Goal: Submit feedback/report problem: Submit feedback/report problem

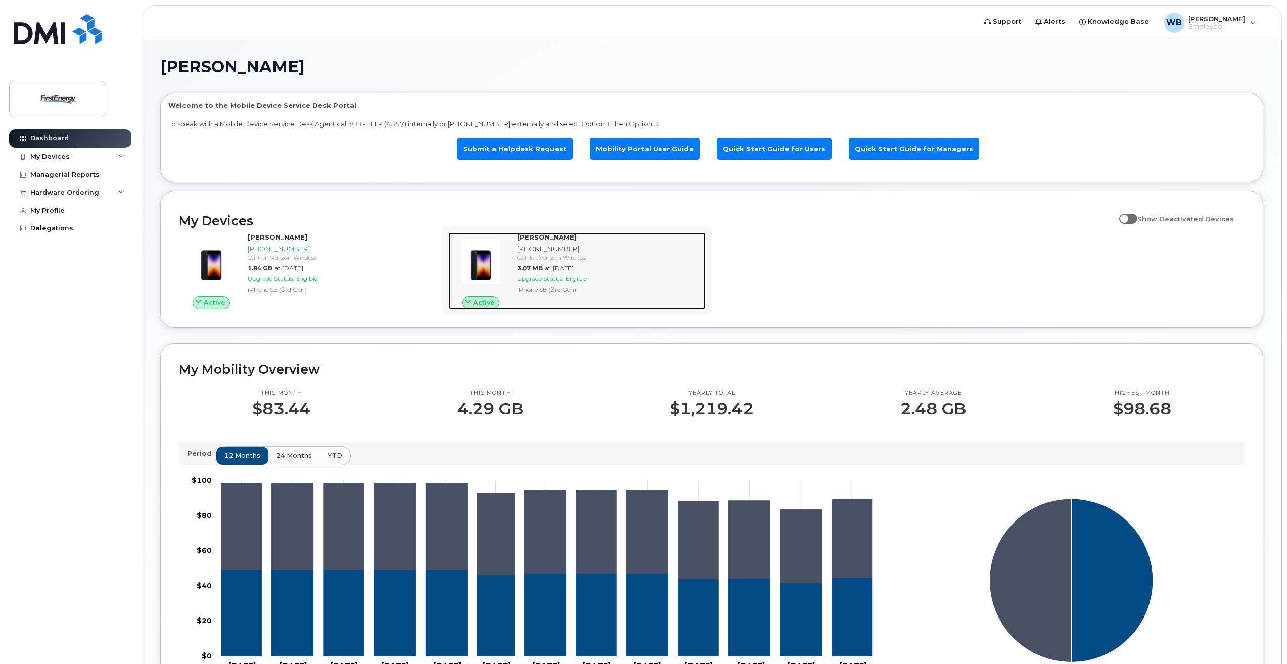
click at [555, 243] on div "BENJAMIN WAGAR 330-604-3475 Carrier: Verizon Wireless 3.07 MB at Sep 01, 2025 U…" at bounding box center [609, 270] width 193 height 77
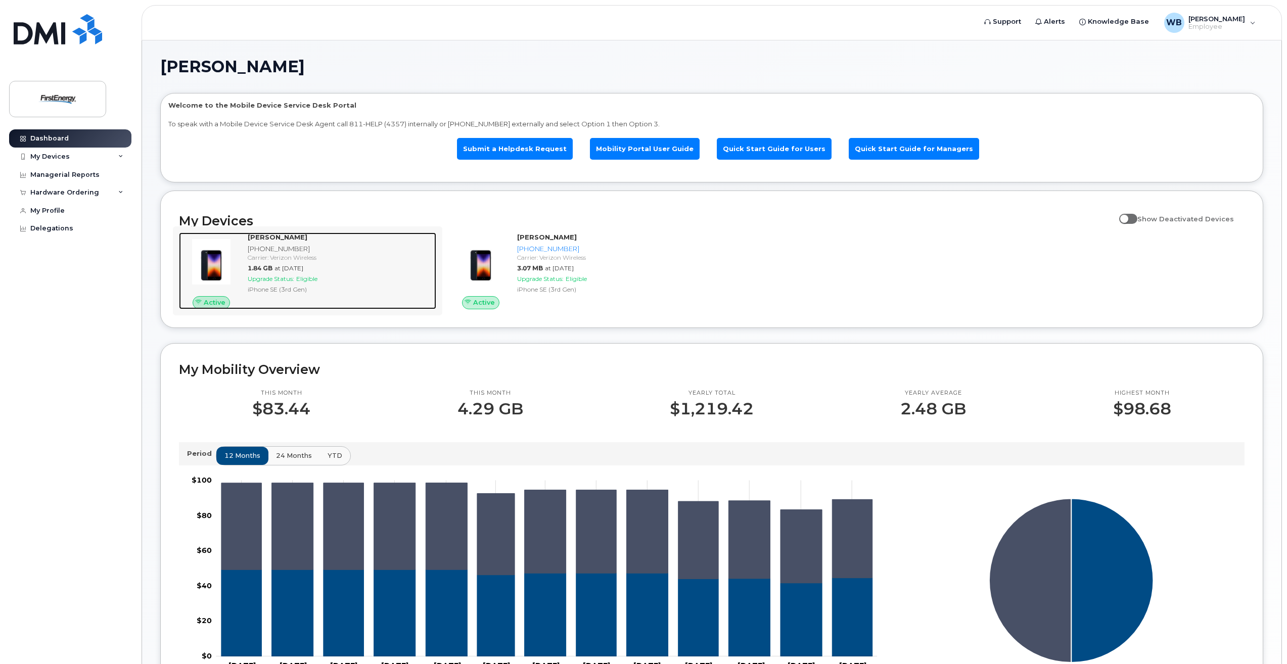
click at [302, 252] on div "[PHONE_NUMBER]" at bounding box center [340, 249] width 184 height 10
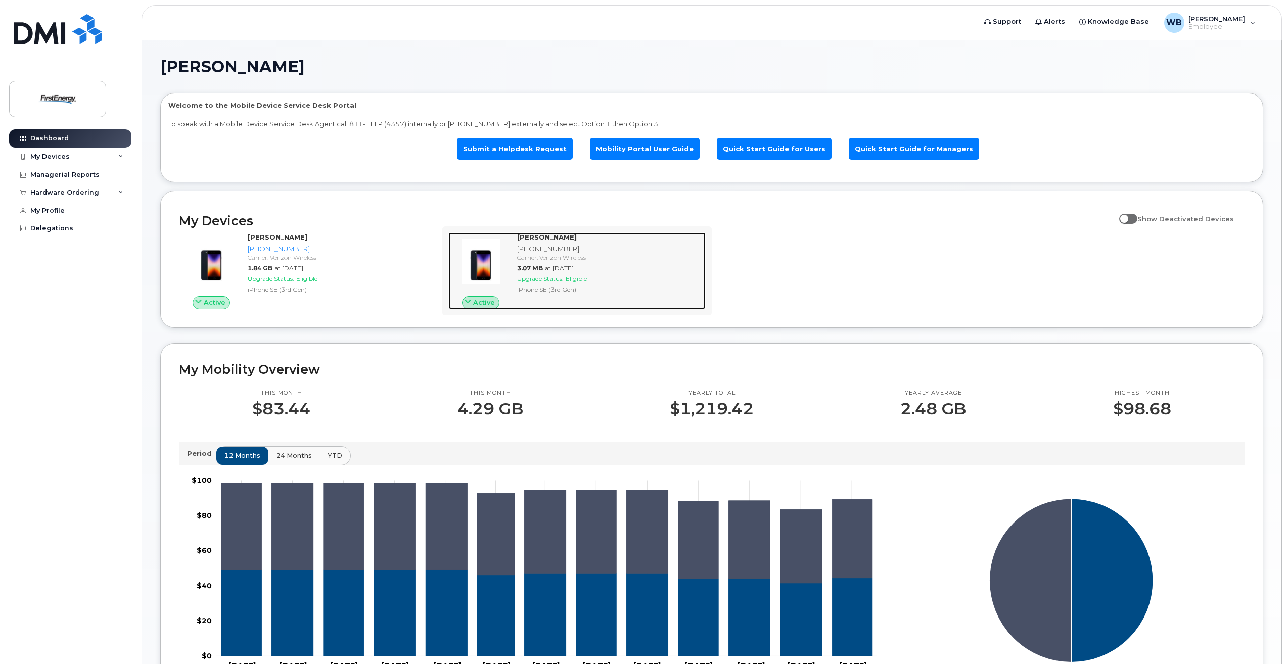
click at [590, 246] on div "[PHONE_NUMBER]" at bounding box center [609, 249] width 184 height 10
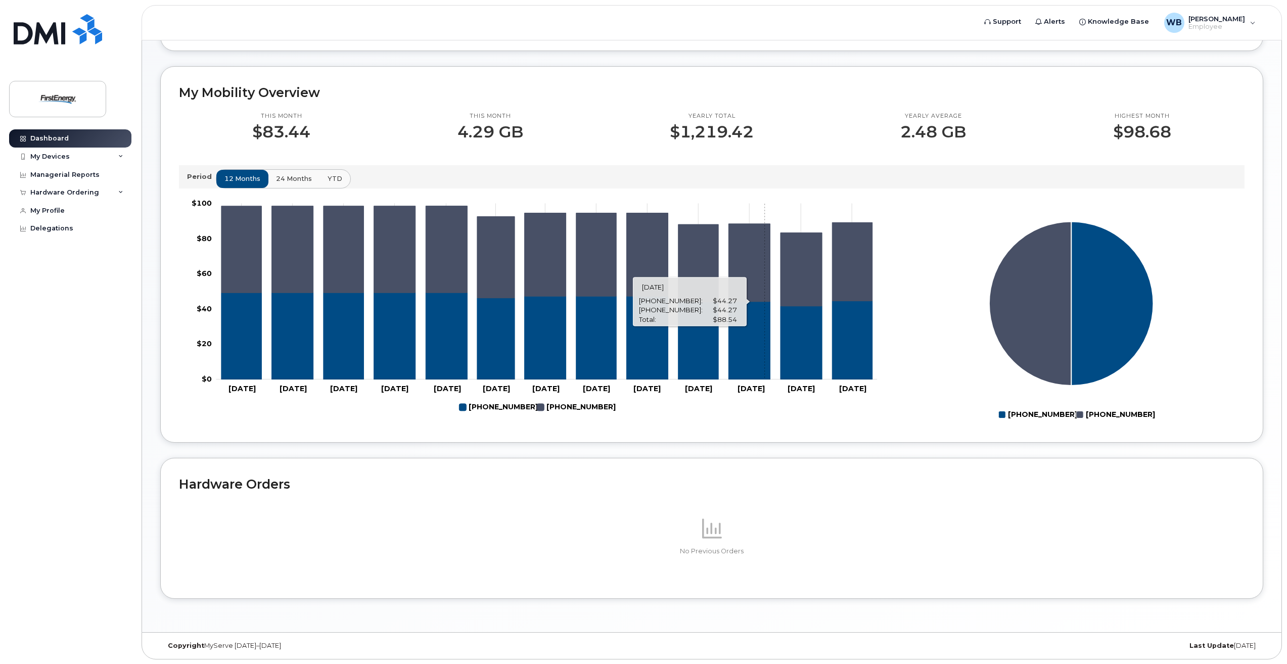
scroll to position [277, 0]
click at [61, 156] on div "My Devices" at bounding box center [49, 157] width 39 height 8
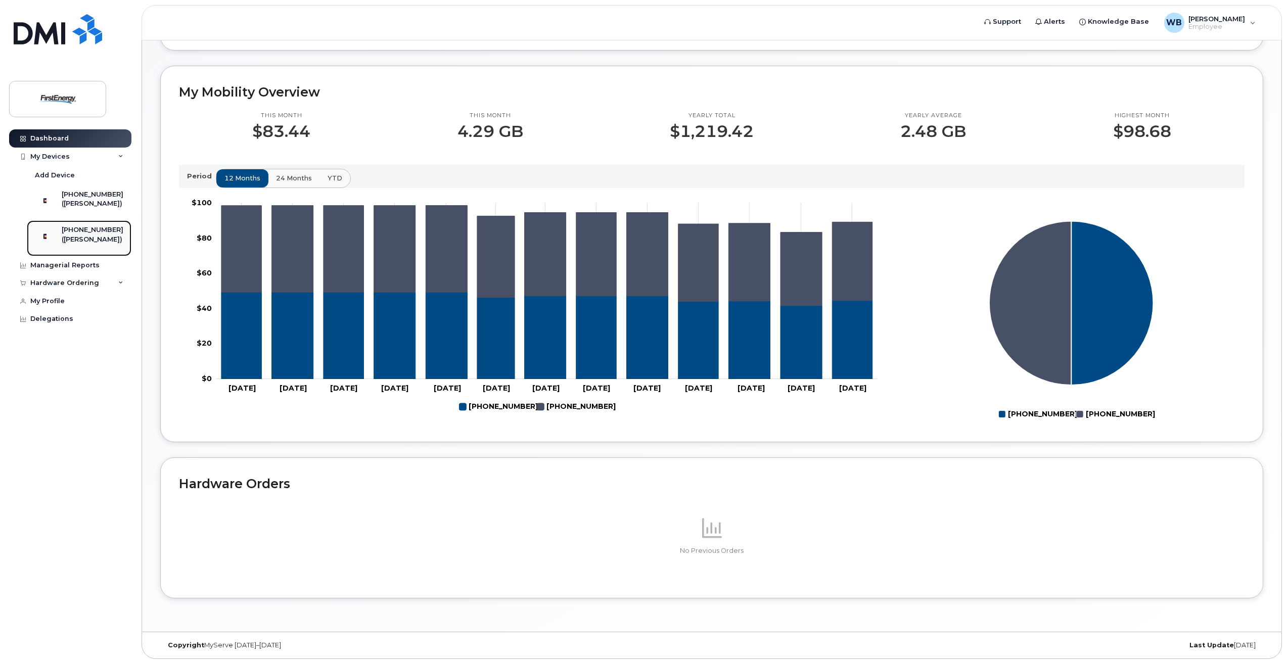
click at [84, 243] on div "([PERSON_NAME])" at bounding box center [93, 239] width 62 height 9
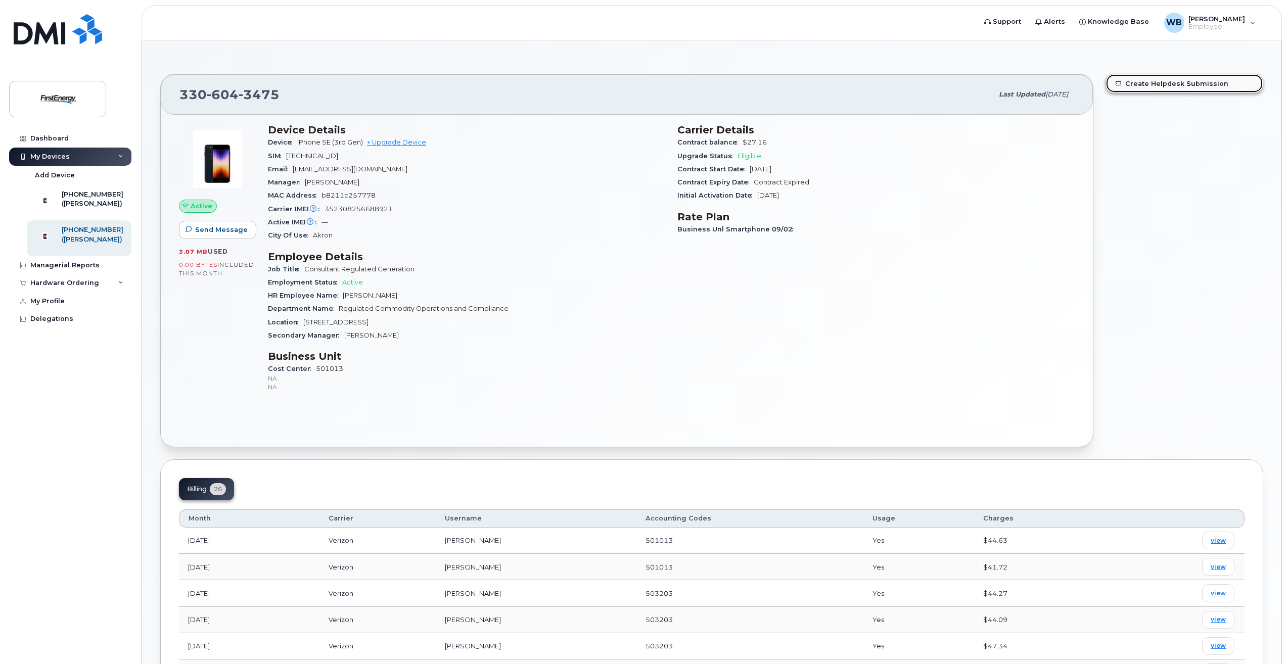
click at [1183, 86] on link "Create Helpdesk Submission" at bounding box center [1184, 83] width 157 height 18
click at [1184, 86] on link "Create Helpdesk Submission" at bounding box center [1184, 83] width 157 height 18
